Goal: Purchase product/service

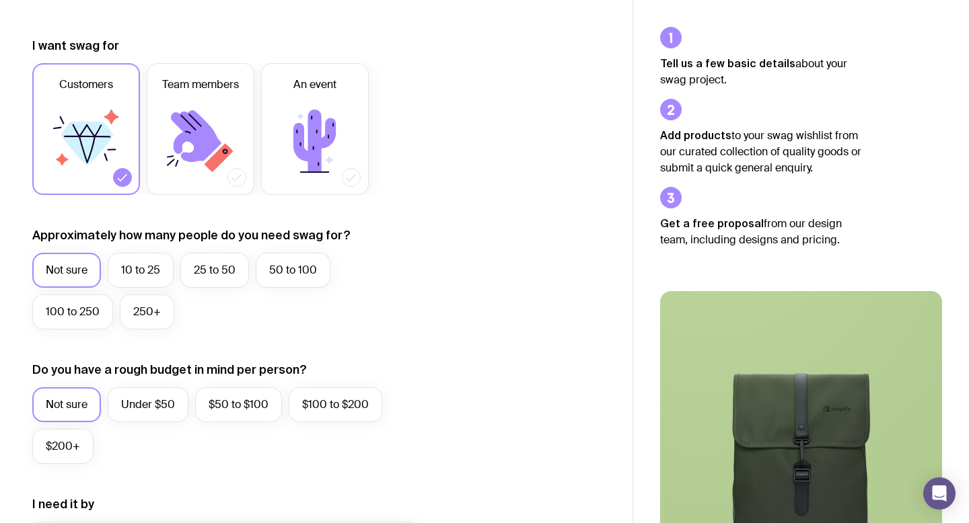
scroll to position [184, 0]
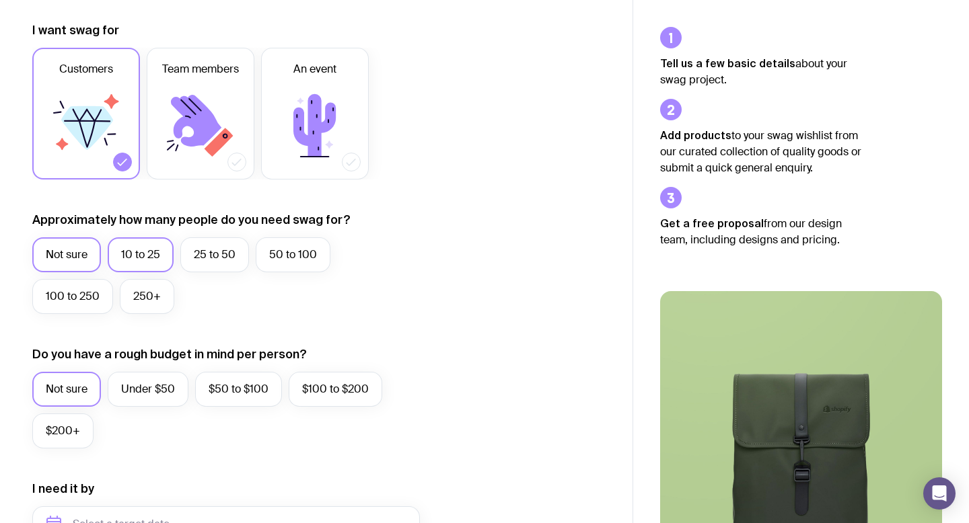
click at [151, 256] on label "10 to 25" at bounding box center [141, 254] width 66 height 35
click at [0, 0] on input "10 to 25" at bounding box center [0, 0] width 0 height 0
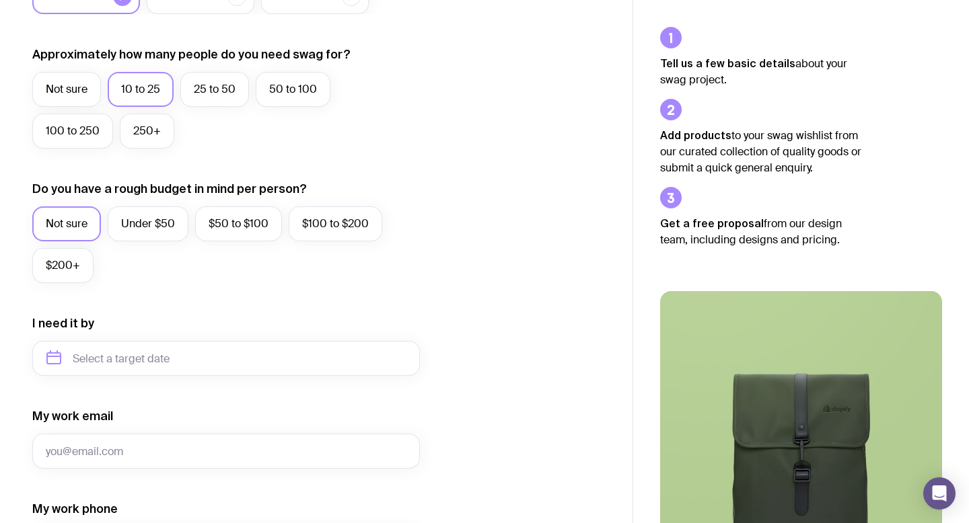
scroll to position [378, 0]
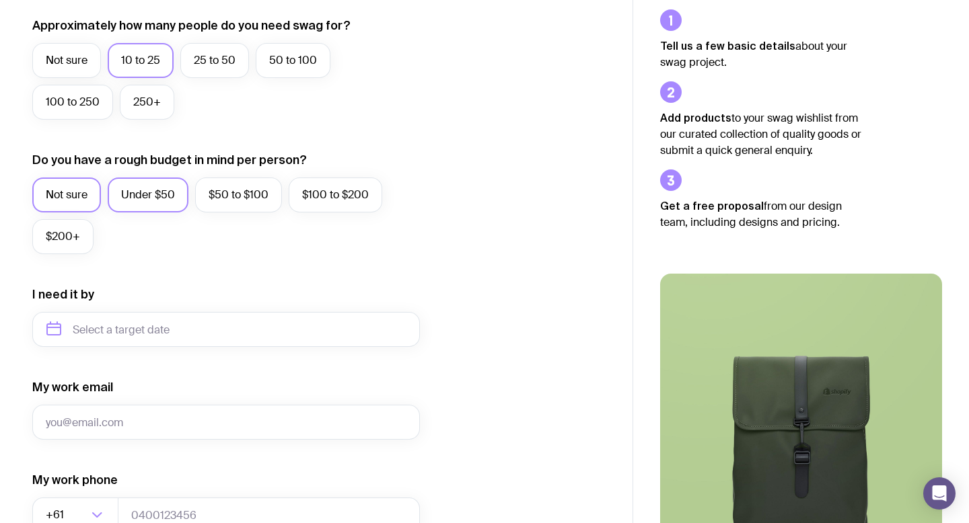
click at [157, 202] on label "Under $50" at bounding box center [148, 195] width 81 height 35
click at [0, 0] on input "Under $50" at bounding box center [0, 0] width 0 height 0
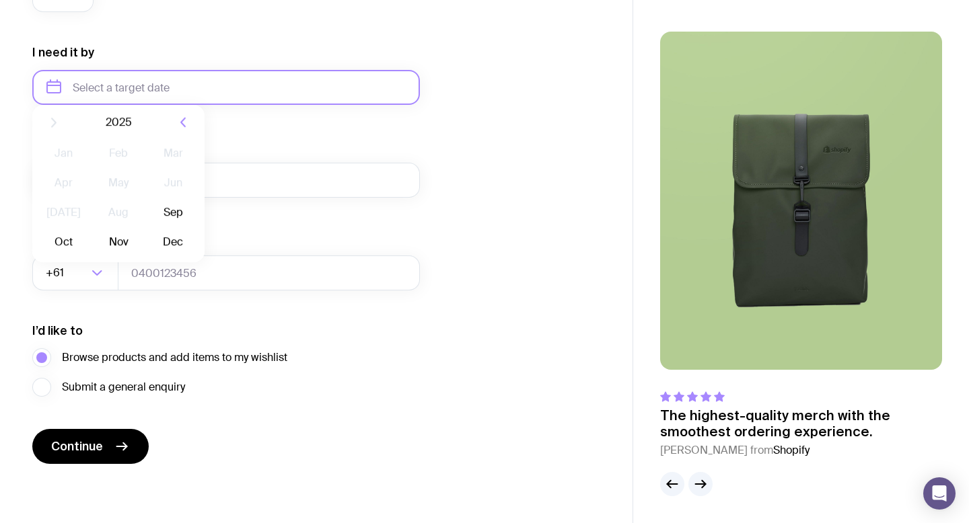
click at [126, 82] on input "text" at bounding box center [226, 87] width 388 height 35
click at [180, 132] on icon "button" at bounding box center [183, 133] width 16 height 16
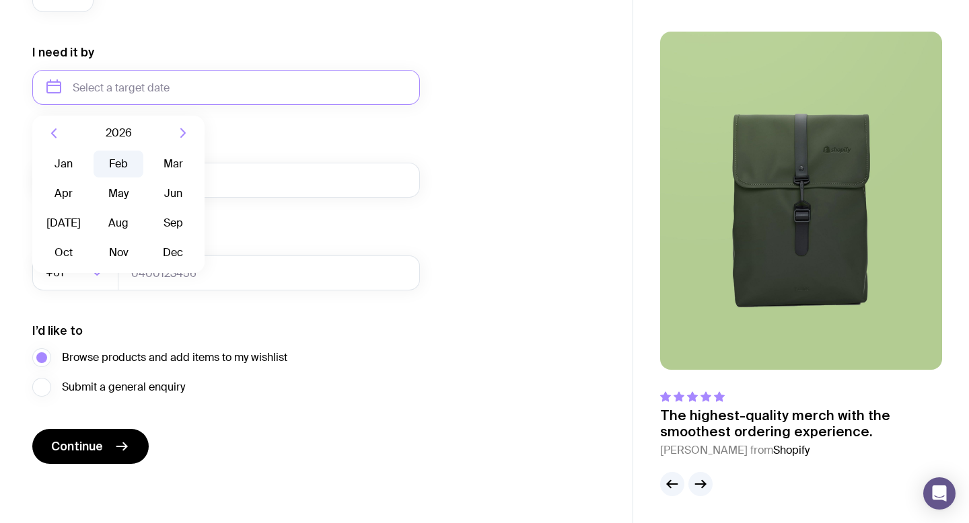
click at [149, 160] on button "Feb" at bounding box center [173, 164] width 49 height 27
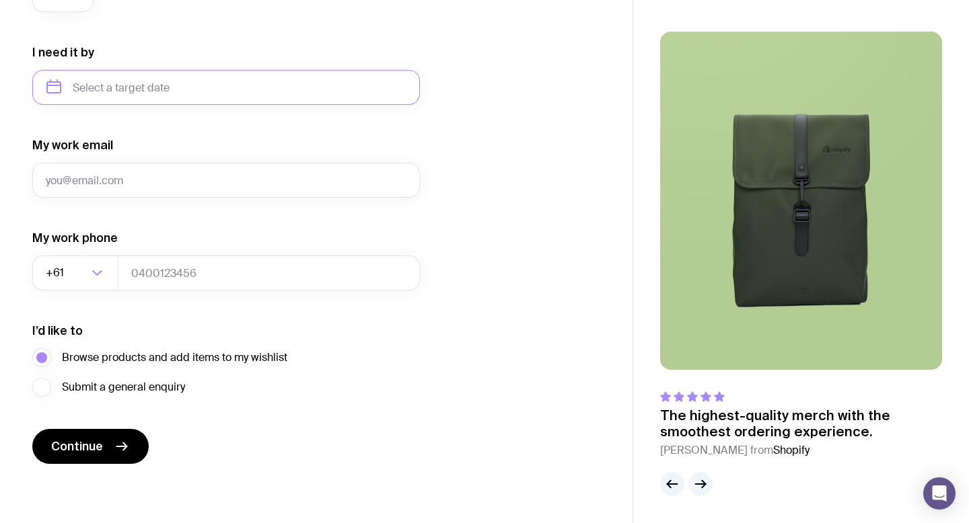
type input "[DATE]"
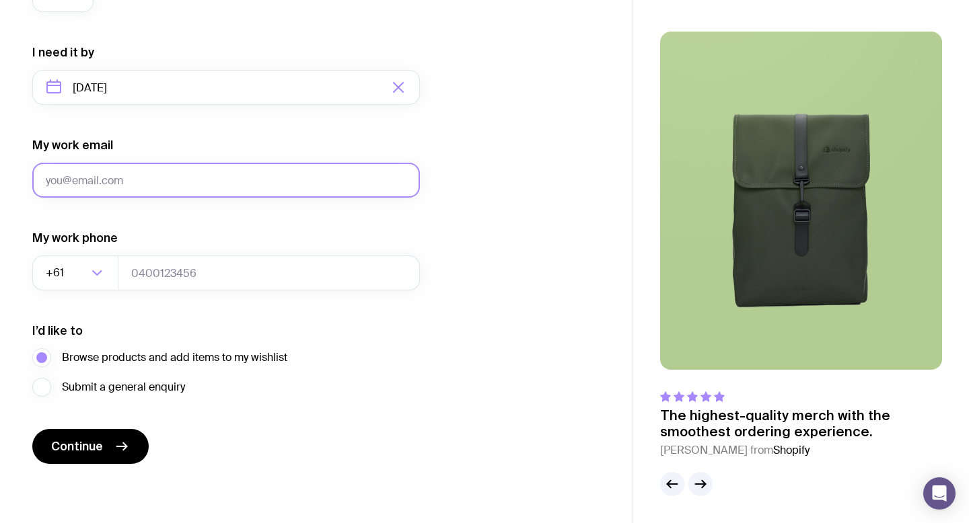
click at [170, 190] on input "My work email" at bounding box center [226, 180] width 388 height 35
type input "[EMAIL_ADDRESS][DOMAIN_NAME]"
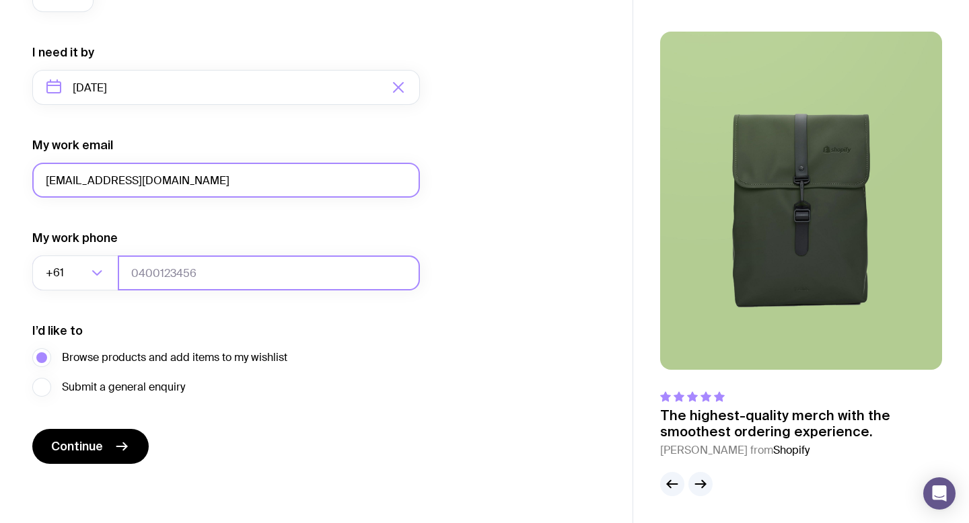
type input "0430200269"
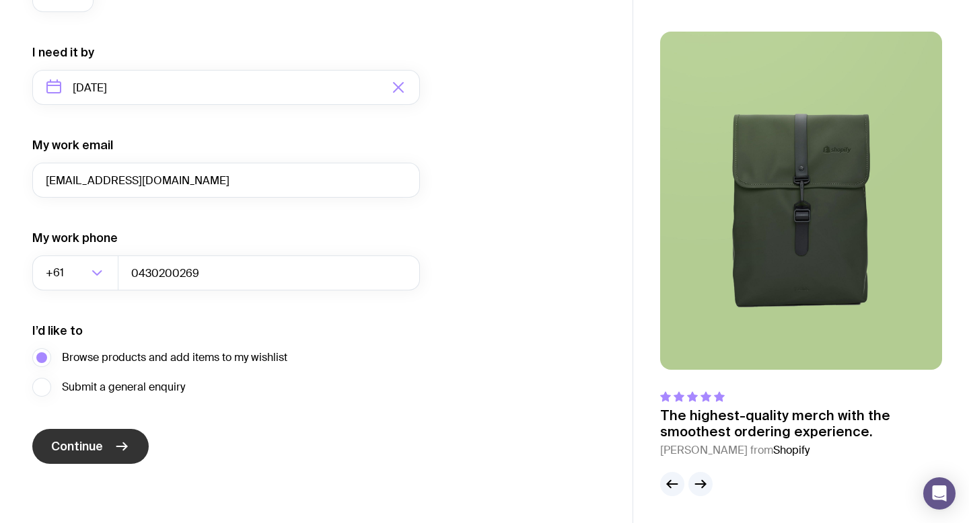
click at [100, 451] on span "Continue" at bounding box center [77, 447] width 52 height 16
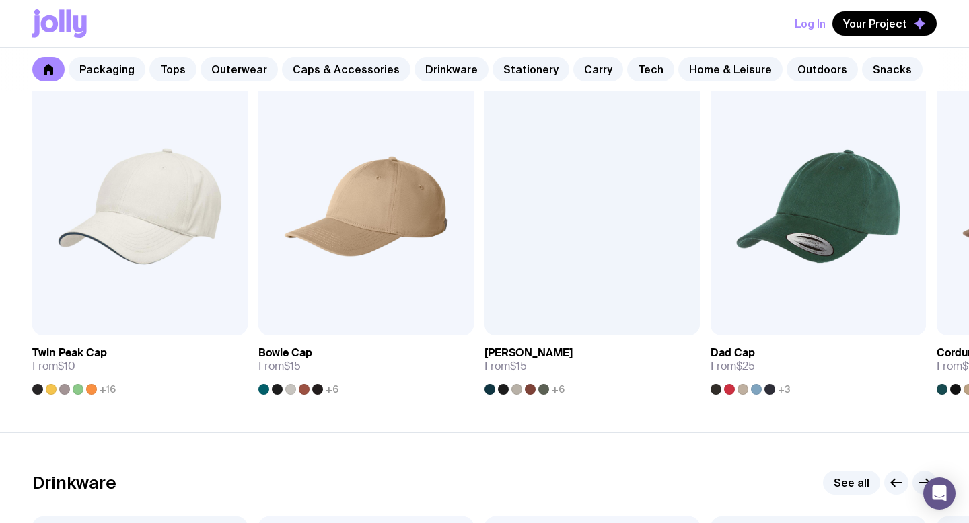
scroll to position [1568, 0]
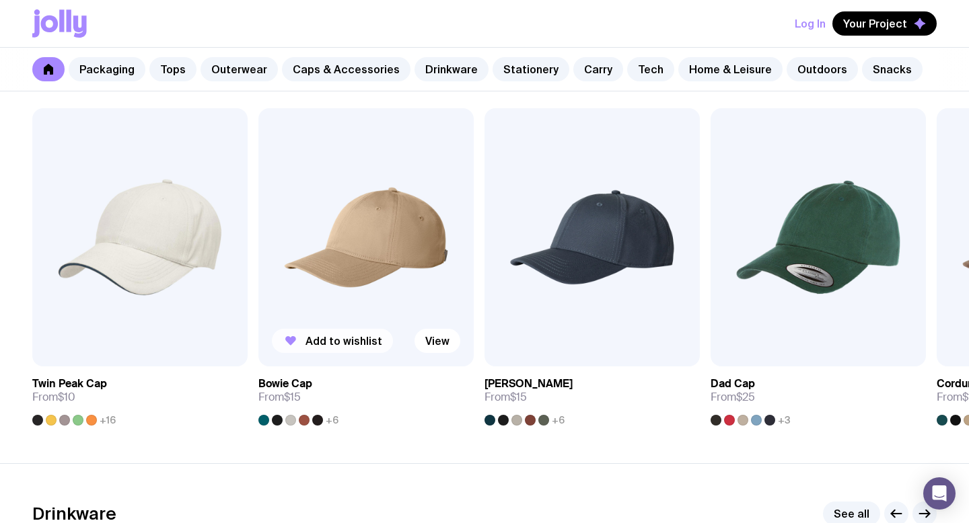
click at [351, 342] on span "Add to wishlist" at bounding box center [343, 340] width 77 height 13
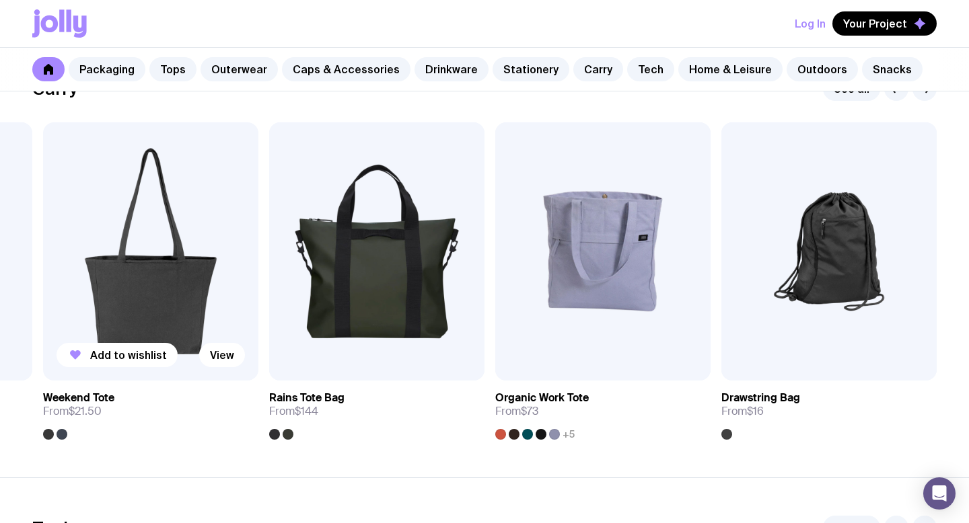
scroll to position [2871, 0]
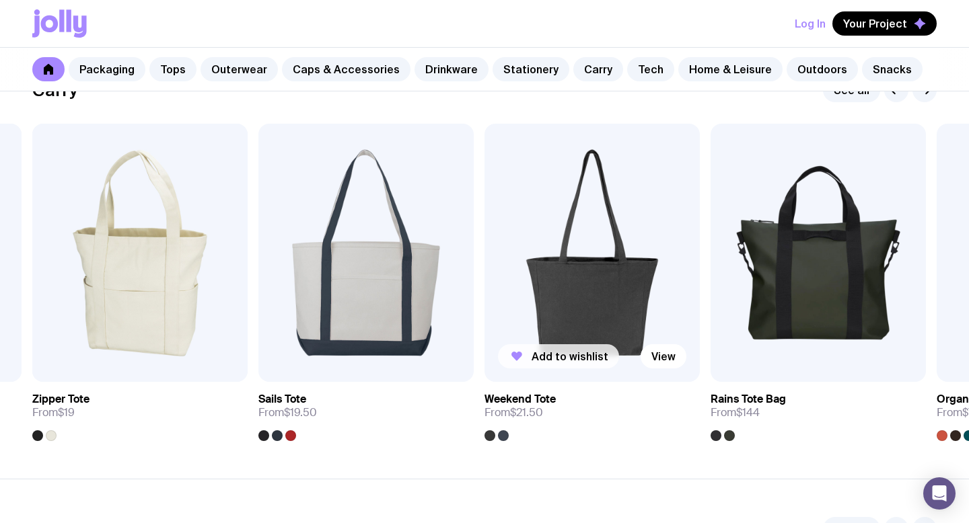
click at [554, 361] on span "Add to wishlist" at bounding box center [569, 356] width 77 height 13
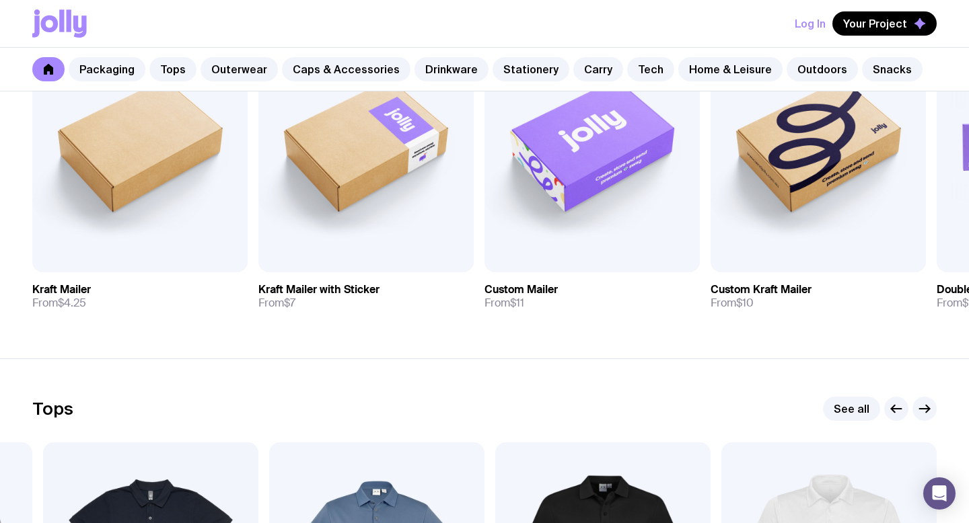
scroll to position [0, 0]
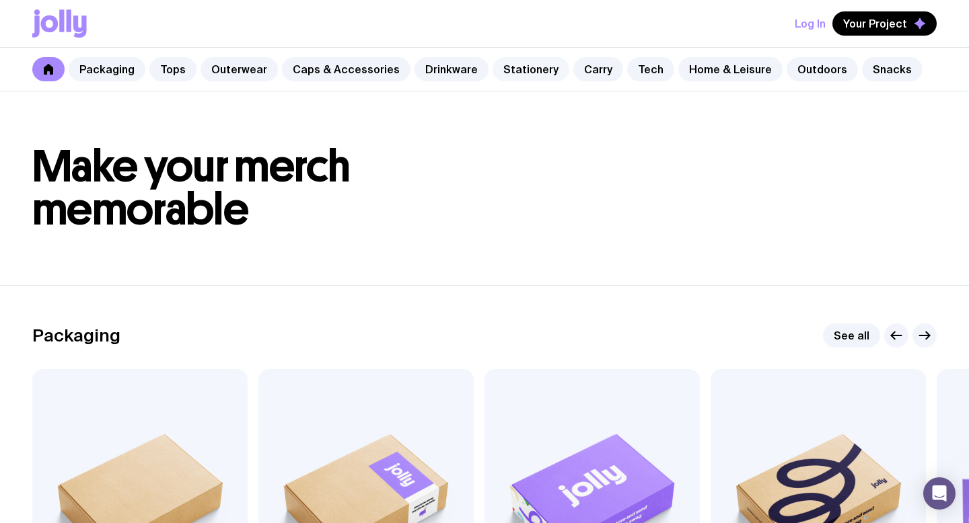
click at [525, 73] on link "Stationery" at bounding box center [530, 69] width 77 height 24
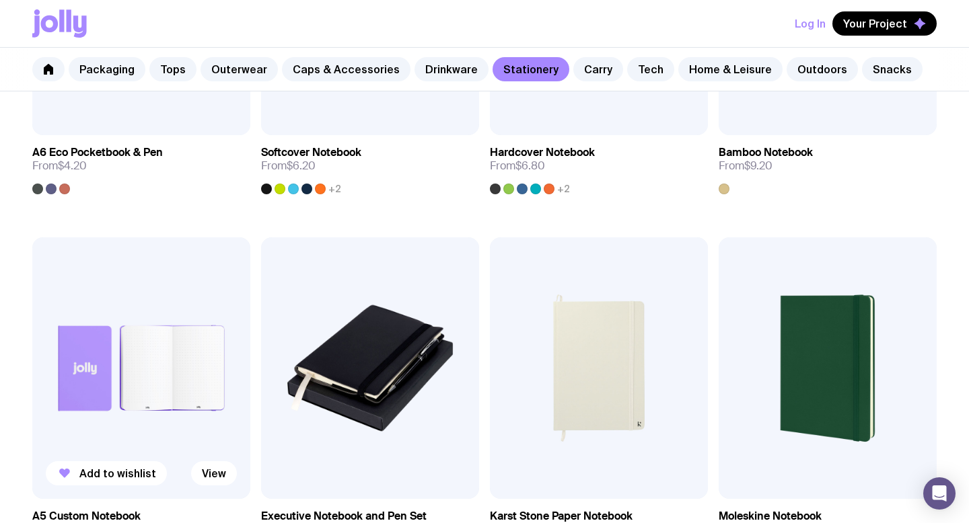
scroll to position [1205, 0]
click at [114, 396] on img at bounding box center [141, 368] width 218 height 262
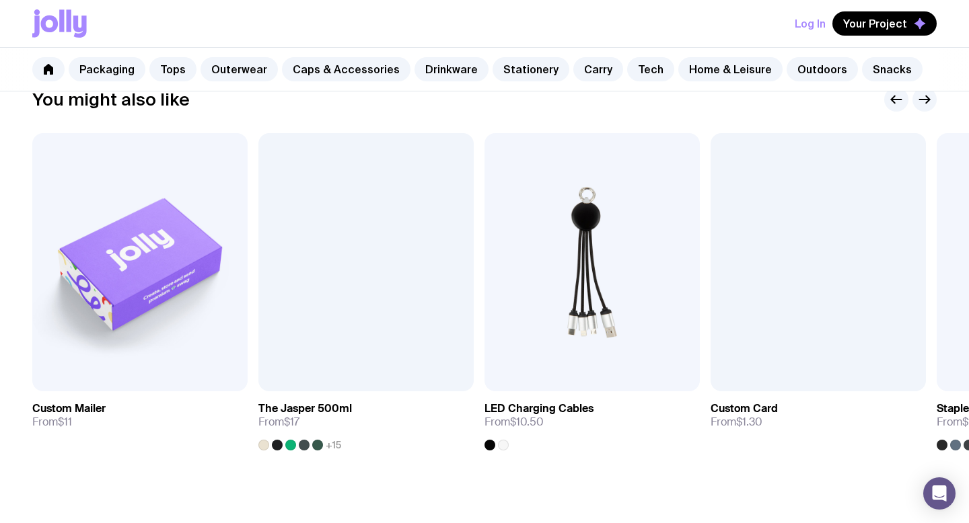
scroll to position [647, 0]
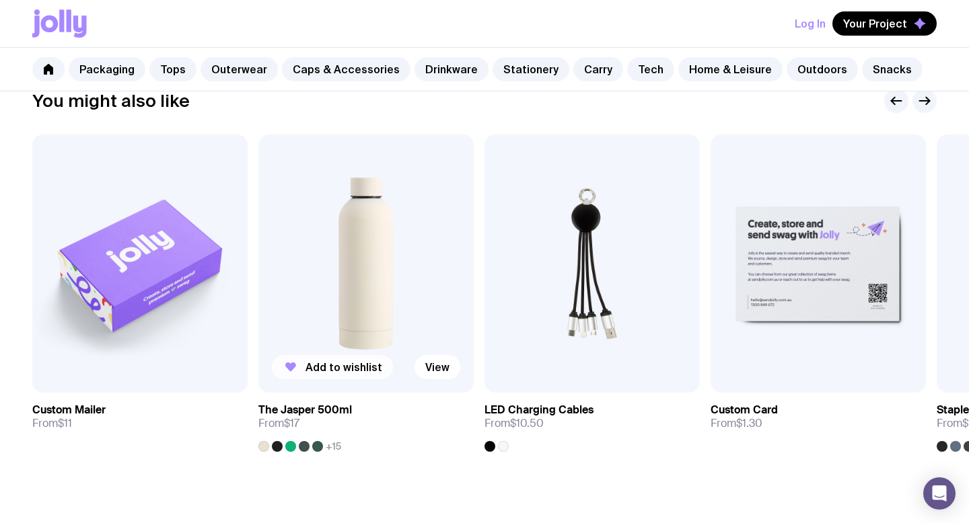
click at [324, 368] on span "Add to wishlist" at bounding box center [343, 367] width 77 height 13
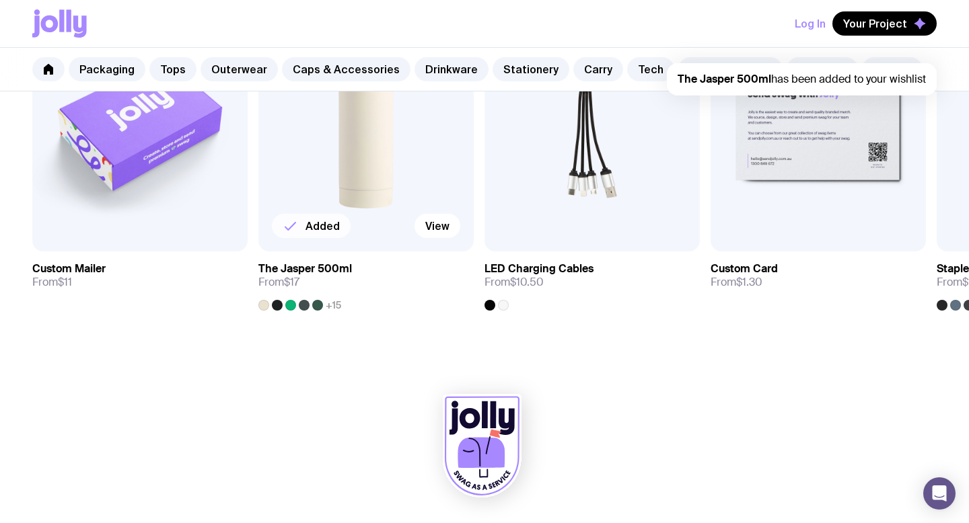
scroll to position [0, 0]
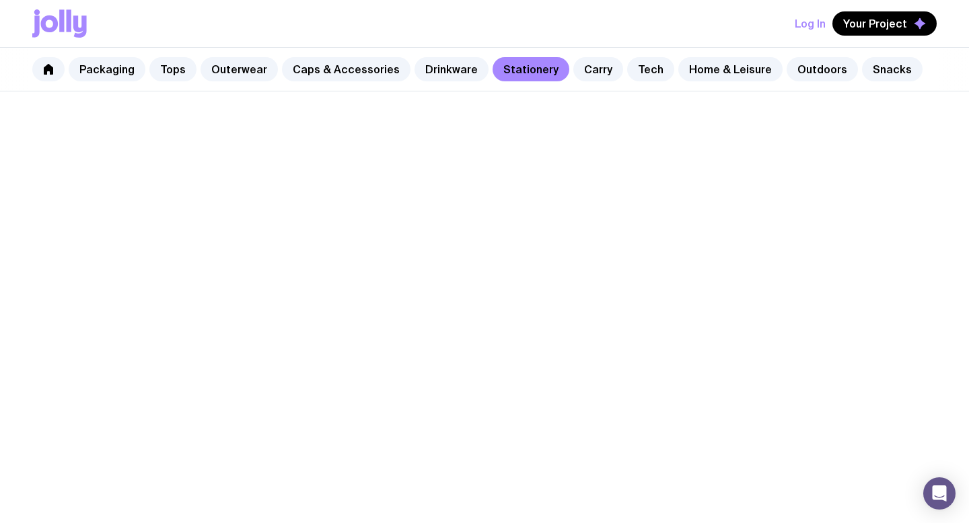
scroll to position [788, 0]
